Goal: Task Accomplishment & Management: Use online tool/utility

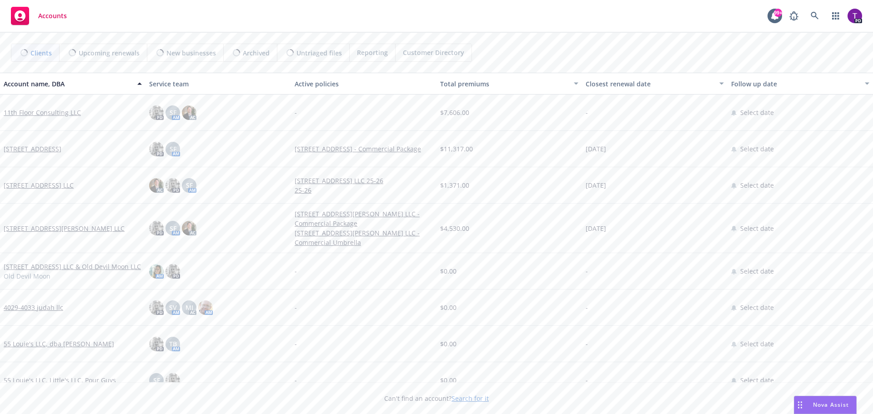
click at [461, 400] on link "Search for it" at bounding box center [470, 398] width 37 height 9
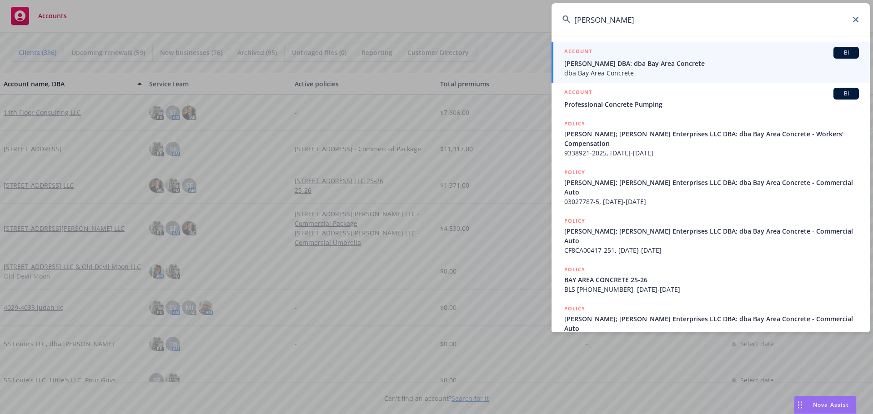
type input "[PERSON_NAME]"
click at [601, 66] on span "[PERSON_NAME] DBA: dba Bay Area Concrete" at bounding box center [711, 64] width 295 height 10
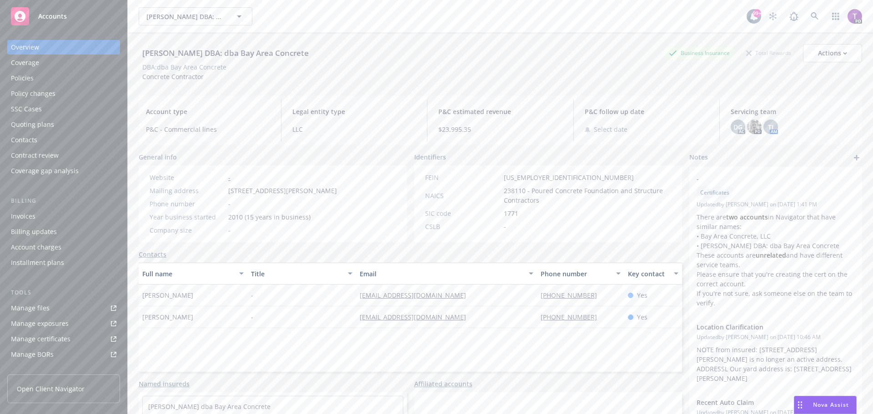
click at [24, 77] on div "Policies" at bounding box center [22, 78] width 23 height 15
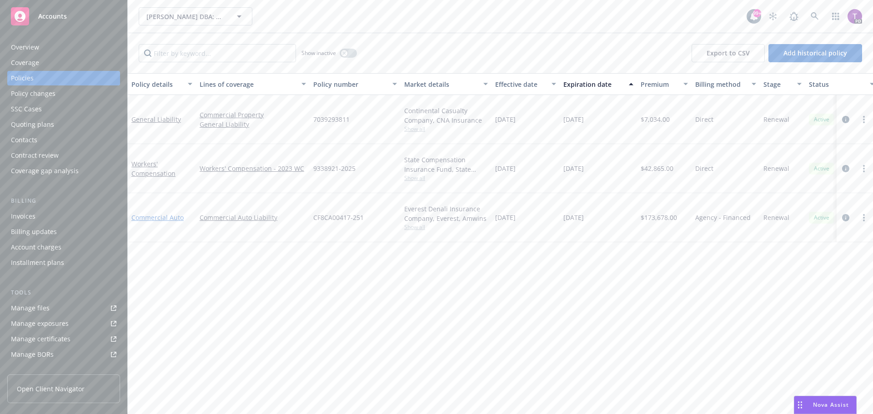
click at [168, 219] on link "Commercial Auto" at bounding box center [157, 217] width 52 height 9
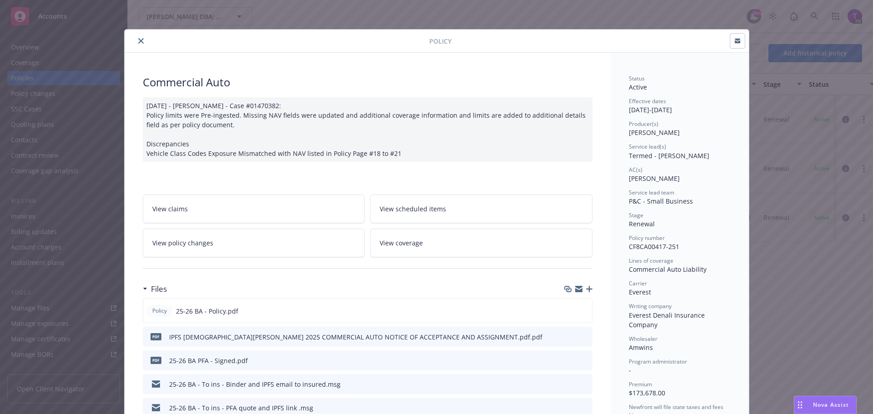
click at [136, 44] on button "close" at bounding box center [141, 40] width 11 height 11
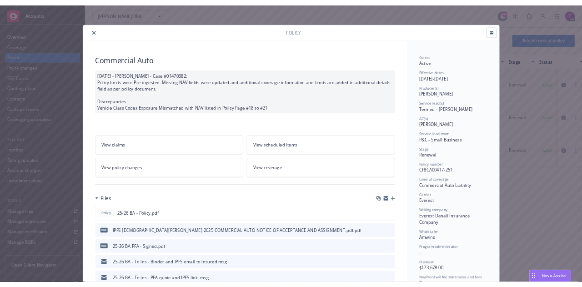
scroll to position [27, 0]
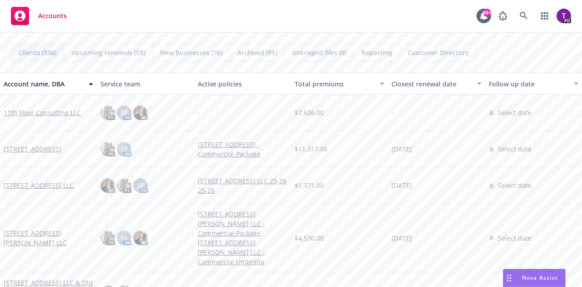
click at [533, 277] on span "Nova Assist" at bounding box center [540, 278] width 36 height 8
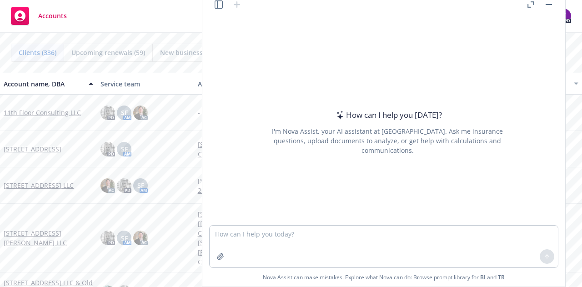
click at [258, 25] on div "How can I help you [DATE]? I'm Nova Assist, your AI assistant at Newfront. Ask …" at bounding box center [384, 121] width 356 height 208
click at [296, 231] on textarea at bounding box center [384, 247] width 348 height 42
drag, startPoint x: 300, startPoint y: 231, endPoint x: 305, endPoint y: 230, distance: 5.2
click at [305, 230] on textarea at bounding box center [384, 247] width 348 height 42
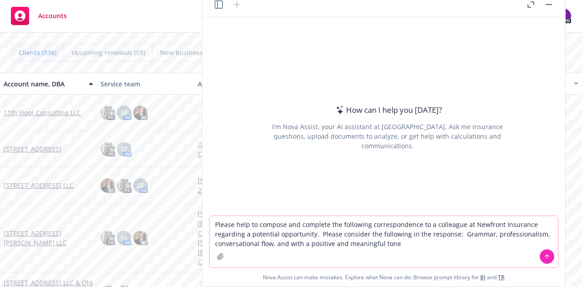
type textarea "Please help to compose and complete the following correspondence to a colleague…"
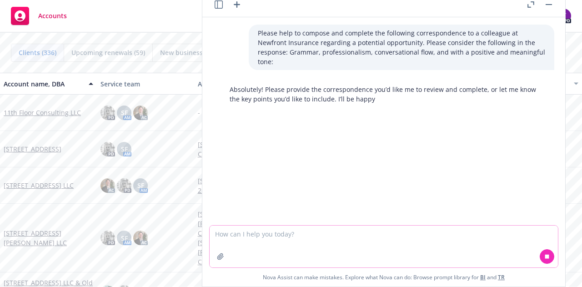
click at [255, 234] on textarea at bounding box center [384, 247] width 348 height 42
paste textarea "Thanks for the quick response, [PERSON_NAME]! [PERSON_NAME] understands the uni…"
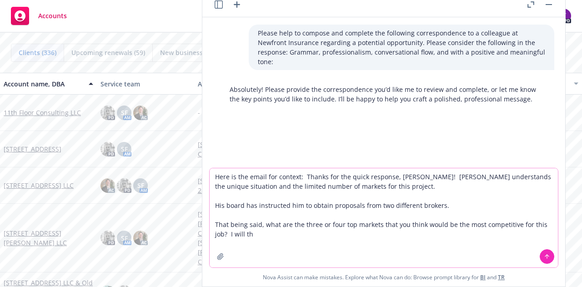
type textarea "Here is the email for context: Thanks for the quick response, [PERSON_NAME]! [P…"
click at [549, 256] on icon at bounding box center [547, 256] width 4 height 2
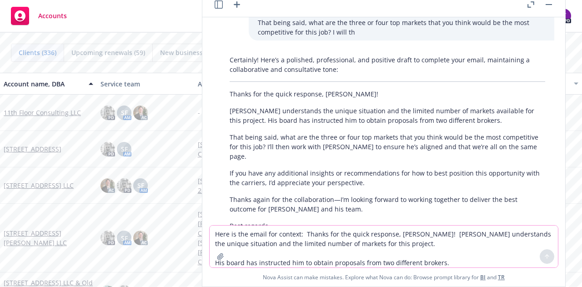
scroll to position [168, 0]
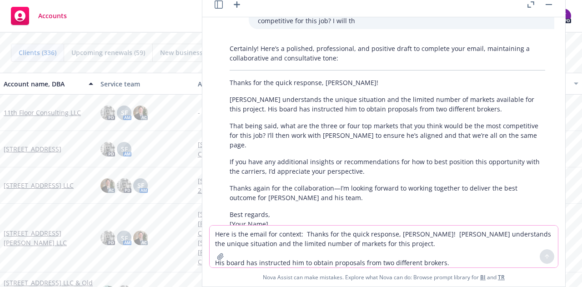
click at [266, 236] on textarea "Here is the email for context: Thanks for the quick response, [PERSON_NAME]! [P…" at bounding box center [384, 247] width 348 height 42
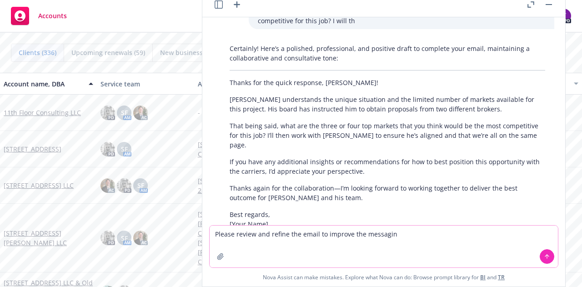
type textarea "Please review and refine the email to improve the messaging"
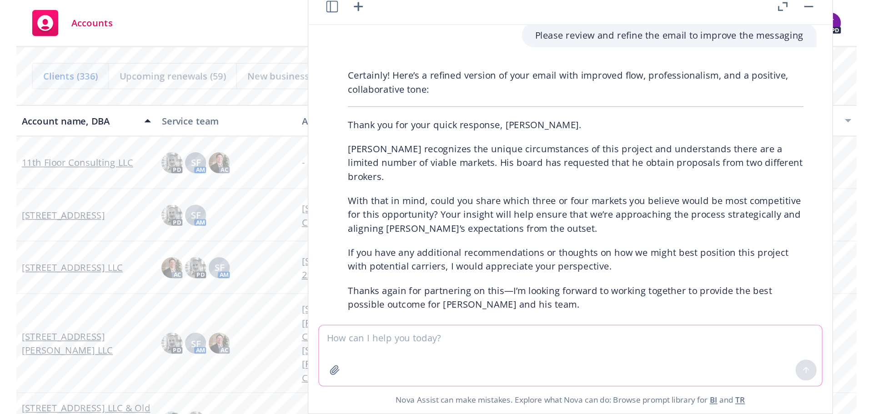
scroll to position [399, 0]
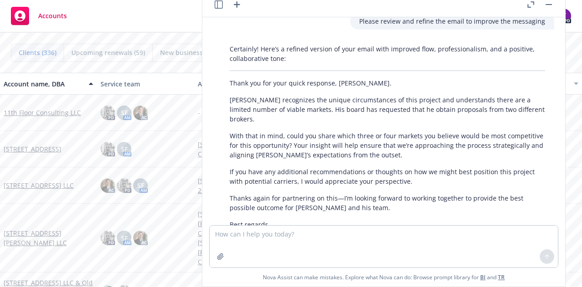
click at [358, 193] on p "Thanks again for partnering on this—I’m looking forward to working together to …" at bounding box center [388, 202] width 316 height 19
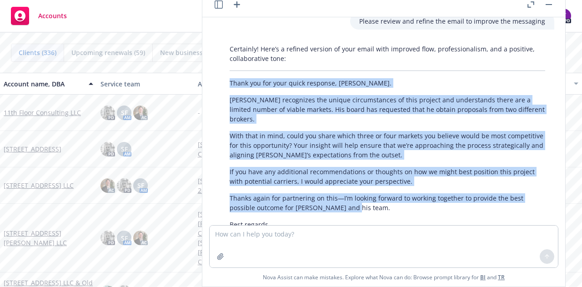
drag, startPoint x: 355, startPoint y: 169, endPoint x: 223, endPoint y: 57, distance: 173.3
click at [223, 57] on div "Certainly! Here’s a refined version of your email with improved flow, professio…" at bounding box center [388, 141] width 334 height 202
copy div "Thank you for your quick response, [PERSON_NAME]. [PERSON_NAME] recognizes the …"
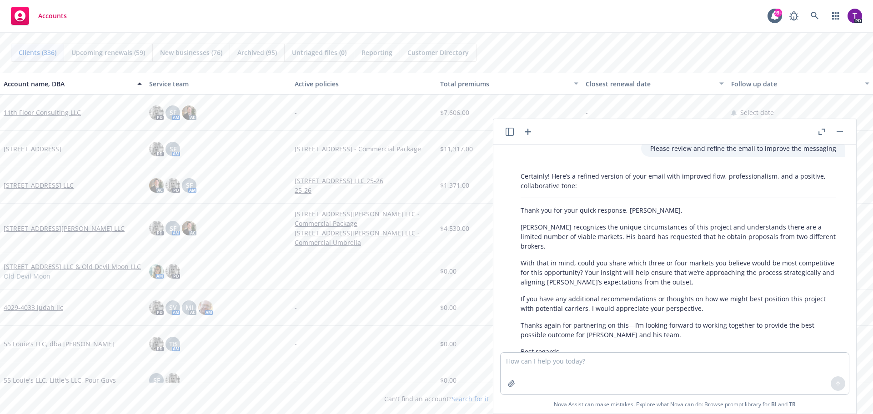
click at [847, 133] on header at bounding box center [674, 131] width 363 height 25
click at [840, 133] on button "button" at bounding box center [839, 131] width 11 height 11
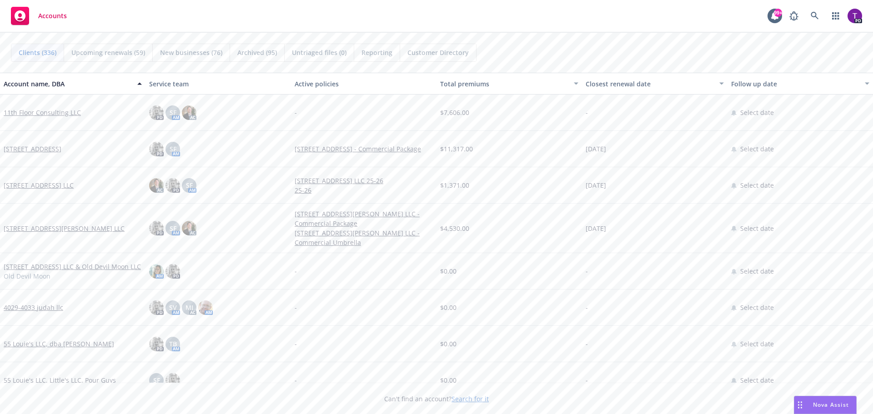
click at [476, 400] on link "Search for it" at bounding box center [470, 399] width 37 height 9
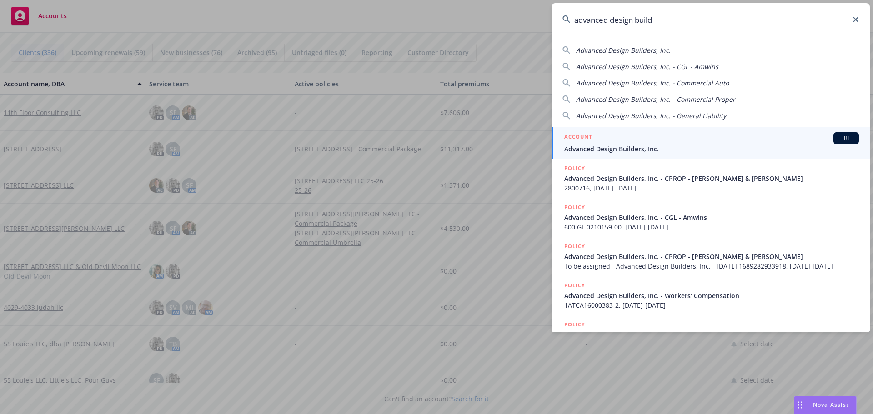
type input "advanced design build"
click at [587, 141] on h5 "ACCOUNT" at bounding box center [578, 137] width 28 height 11
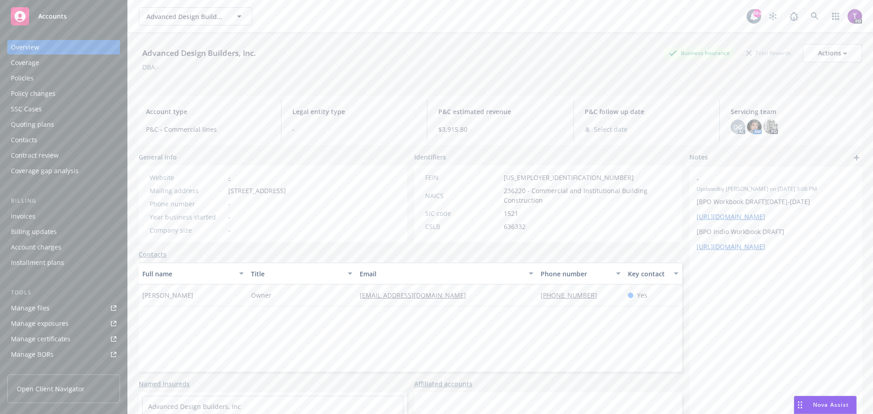
click at [25, 75] on div "Policies" at bounding box center [22, 78] width 23 height 15
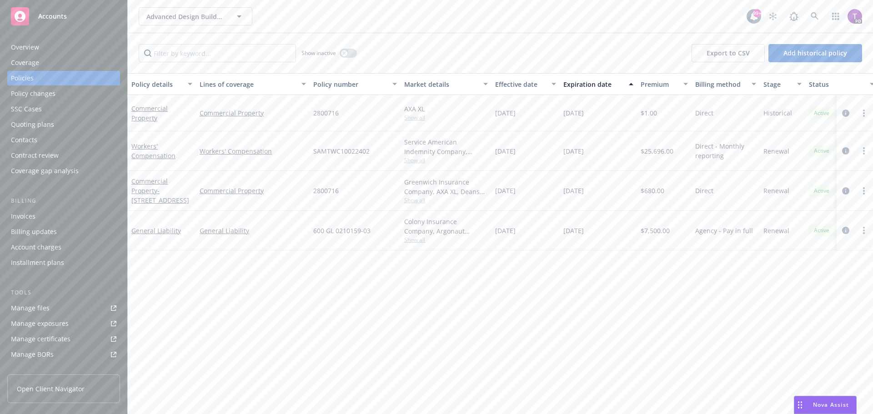
click at [823, 402] on span "Nova Assist" at bounding box center [831, 405] width 36 height 8
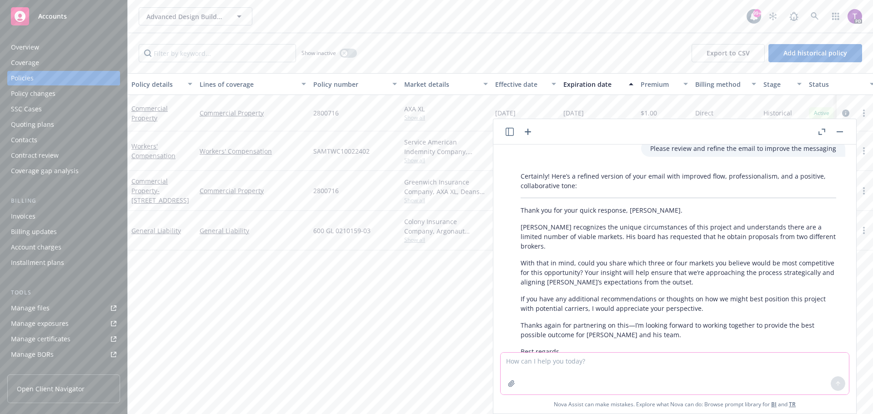
click at [541, 363] on textarea at bounding box center [675, 374] width 348 height 42
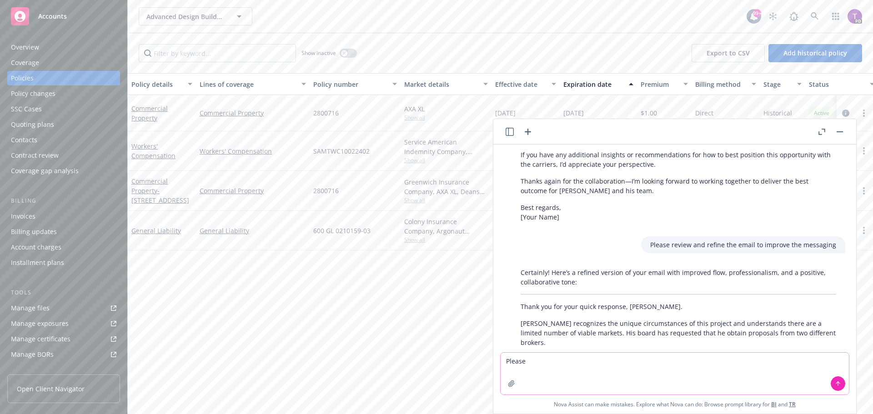
scroll to position [318, 0]
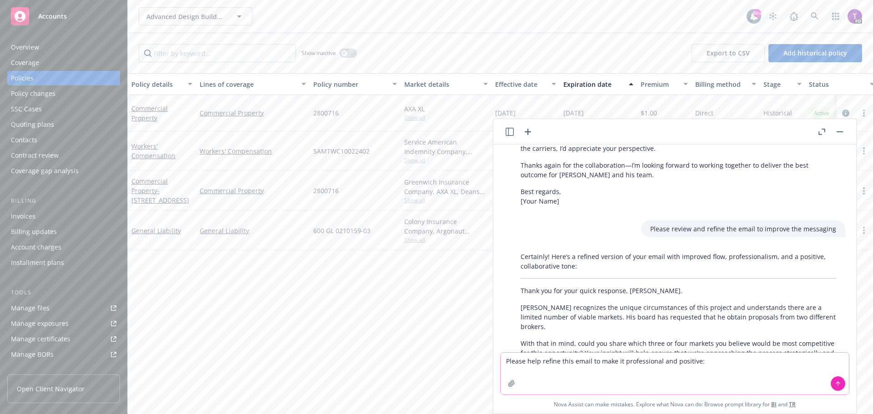
paste textarea "Hi [PERSON_NAME], My ProVisors renewal is here, and I’d like to submit the belo…"
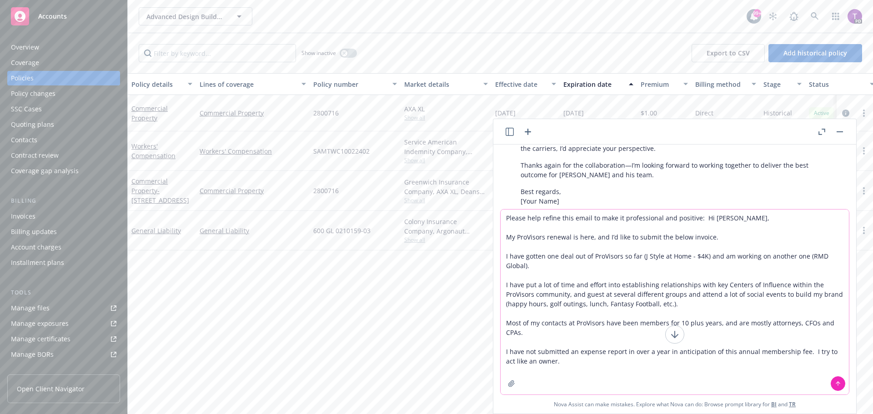
type textarea "Please help refine this email to make it professional and positive: Hi [PERSON_…"
click at [841, 383] on icon at bounding box center [838, 384] width 6 height 6
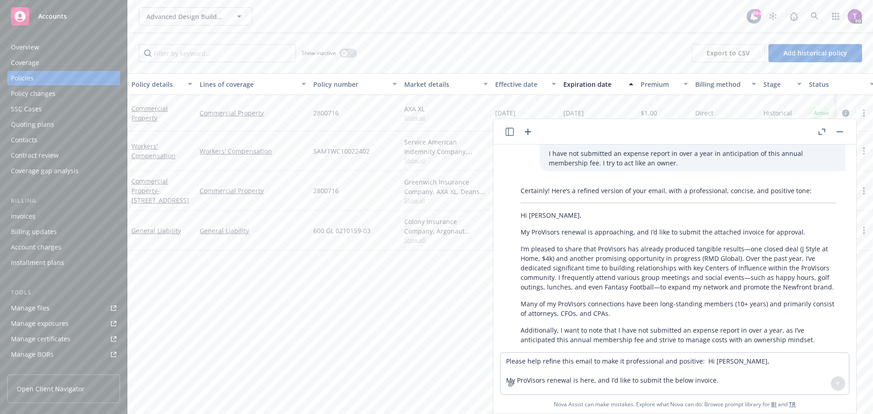
scroll to position [773, 0]
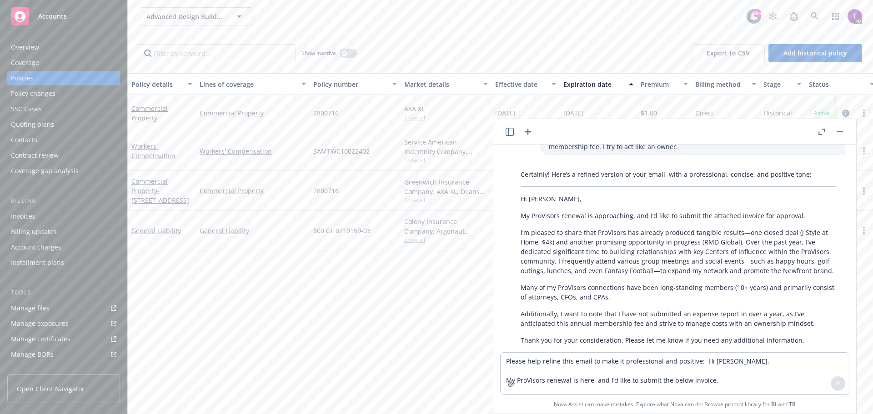
click at [810, 309] on p "Additionally, I want to note that I have not submitted an expense report in ove…" at bounding box center [679, 318] width 316 height 19
click at [807, 309] on p "Additionally, I want to note that I have not submitted an expense report in ove…" at bounding box center [679, 318] width 316 height 19
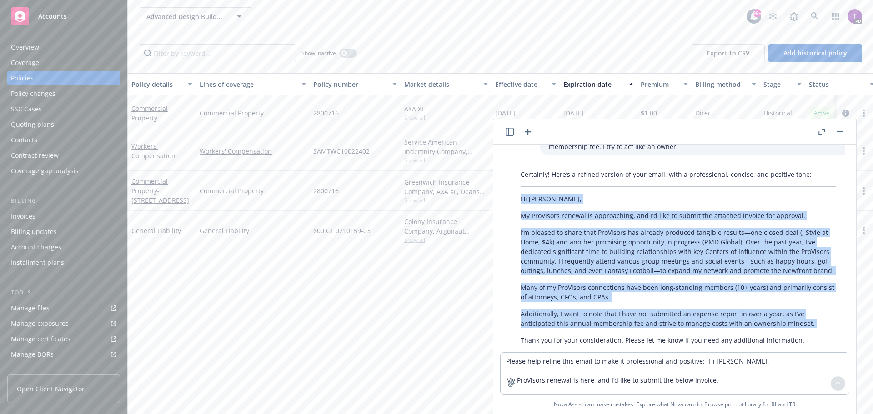
drag, startPoint x: 807, startPoint y: 284, endPoint x: 504, endPoint y: 162, distance: 327.0
click at [504, 162] on div "Please help to compose and complete the following correspondence to a colleague…" at bounding box center [675, 249] width 356 height 208
copy div "Hi [PERSON_NAME], My ProVisors renewal is approaching, and I’d like to submit t…"
